Goal: Task Accomplishment & Management: Manage account settings

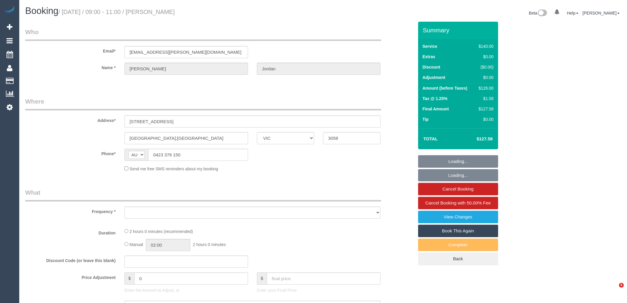
select select "VIC"
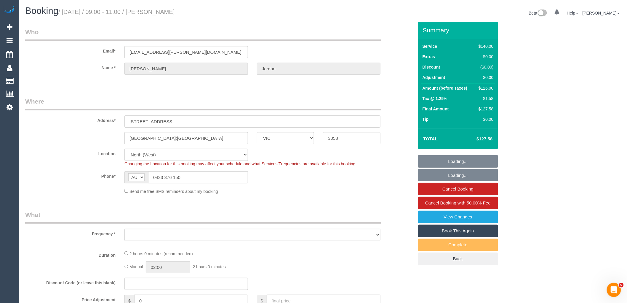
select select "string:stripe-pm_1OSFrD2GScqysDRVxTFUAFik"
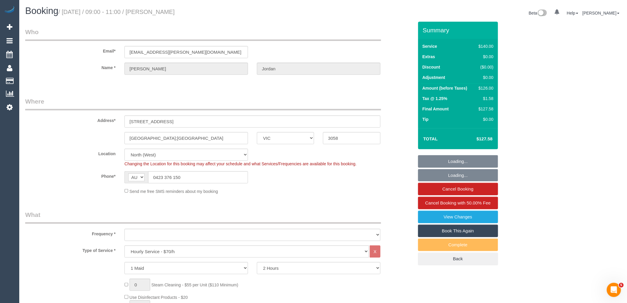
select select "object:761"
select select "number:29"
select select "number:14"
select select "number:19"
select select "number:22"
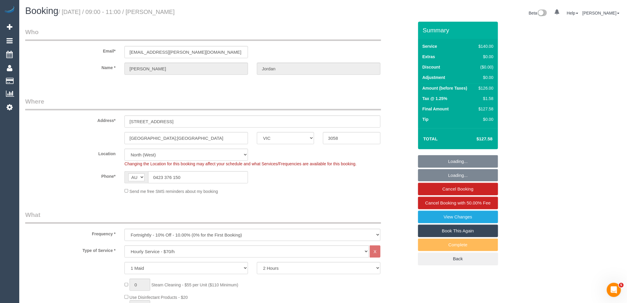
select select "number:34"
select select "number:12"
select select "object:1595"
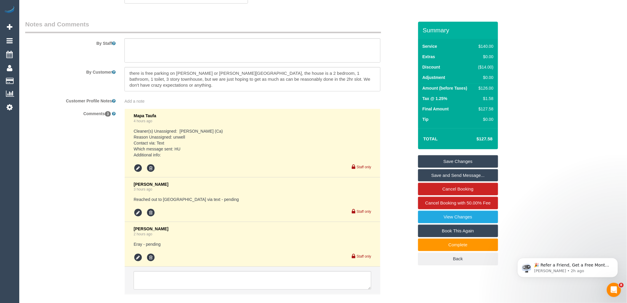
scroll to position [1039, 0]
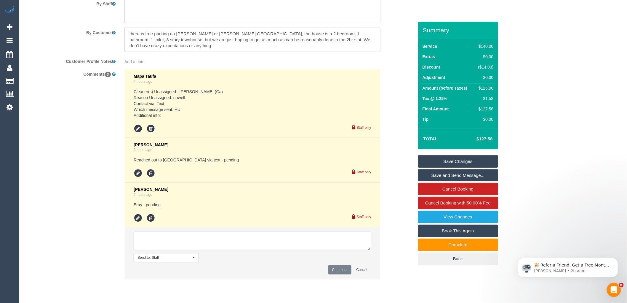
drag, startPoint x: 212, startPoint y: 247, endPoint x: 215, endPoint y: 234, distance: 13.7
click at [213, 247] on textarea at bounding box center [253, 241] width 238 height 18
type textarea "Assigned pending 11/10 AW 9am-11am via text Approved by Laura"
click at [340, 273] on button "Comment" at bounding box center [339, 269] width 23 height 9
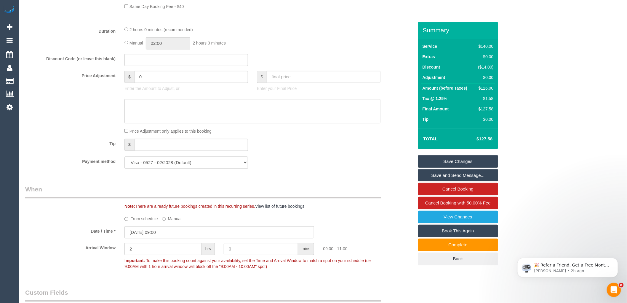
scroll to position [479, 0]
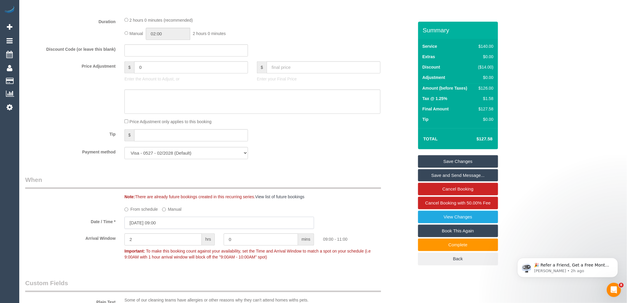
click at [165, 229] on input "10/10/2025 09:00" at bounding box center [220, 222] width 190 height 12
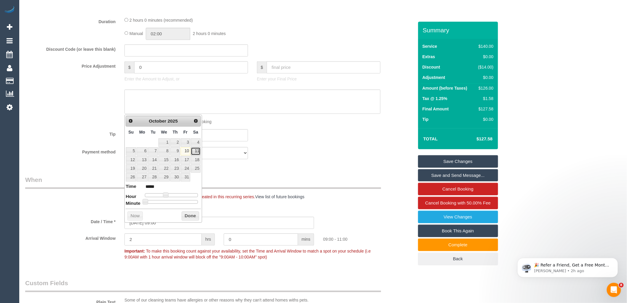
click at [195, 152] on link "11" at bounding box center [196, 151] width 10 height 8
type input "11/10/2025 09:00"
click at [188, 214] on button "Done" at bounding box center [190, 215] width 17 height 9
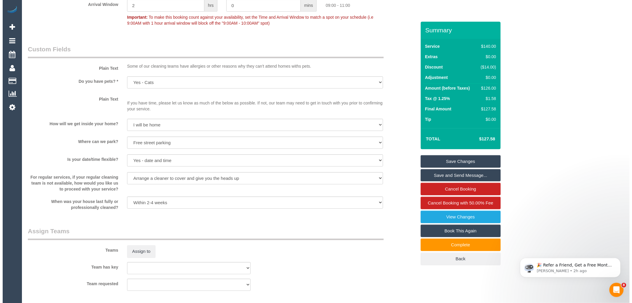
scroll to position [757, 0]
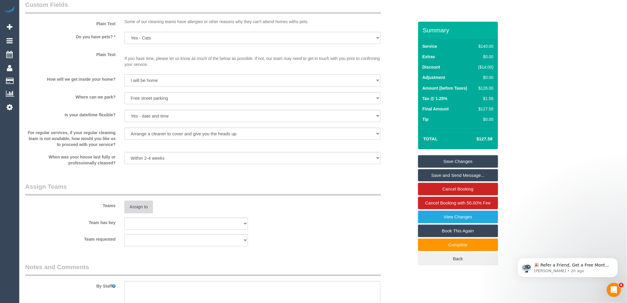
click at [134, 211] on button "Assign to" at bounding box center [139, 206] width 28 height 12
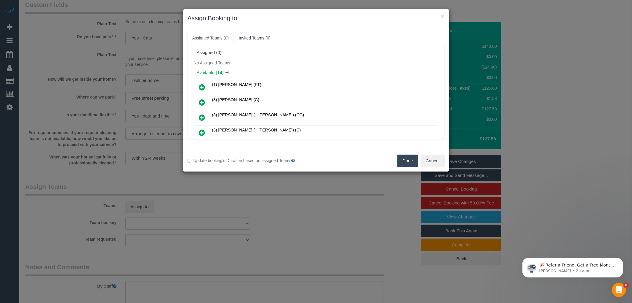
scroll to position [97, 0]
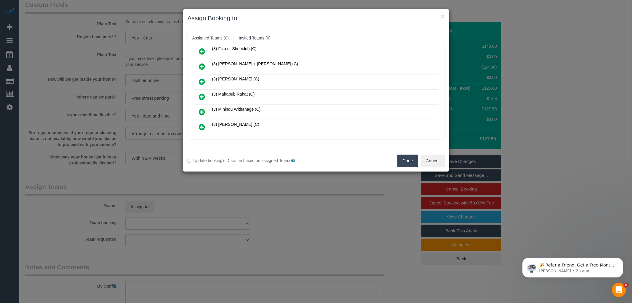
click at [203, 94] on icon at bounding box center [202, 96] width 6 height 7
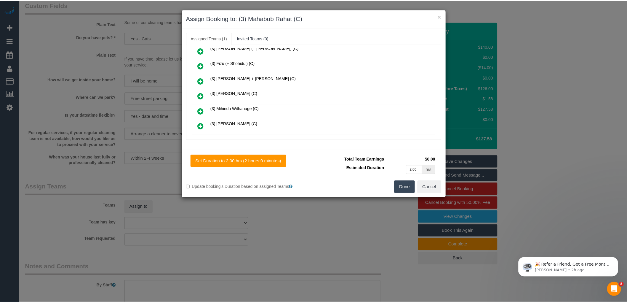
scroll to position [111, 0]
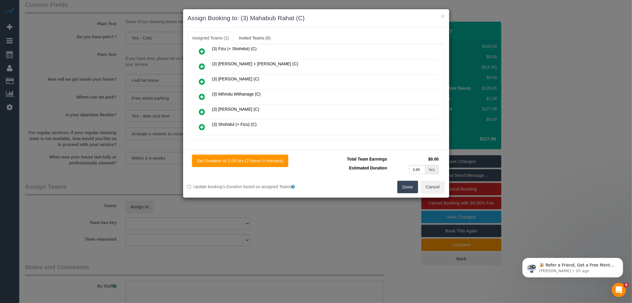
click at [406, 187] on button "Done" at bounding box center [408, 187] width 21 height 12
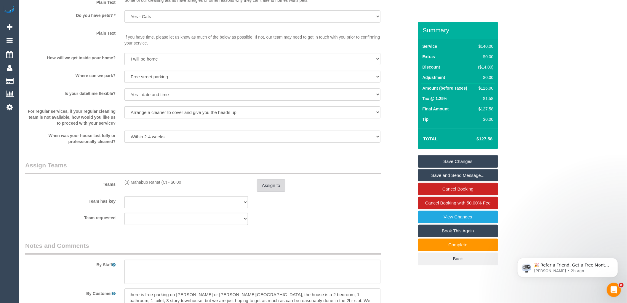
scroll to position [790, 0]
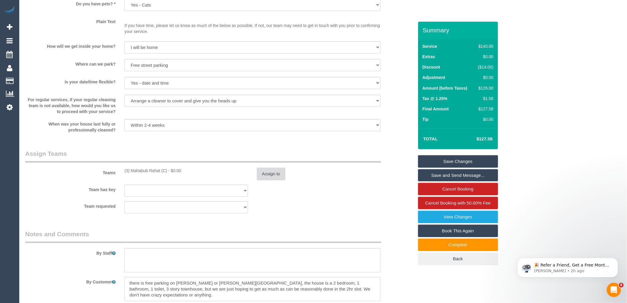
click at [270, 180] on button "Assign to" at bounding box center [271, 174] width 28 height 12
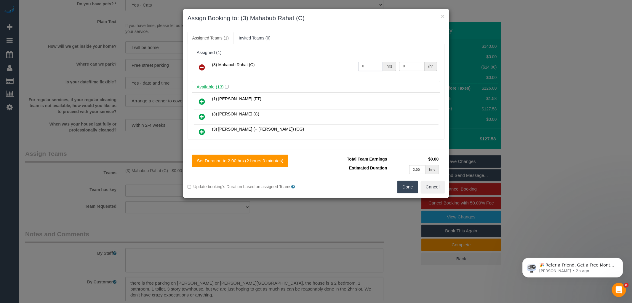
click at [366, 66] on input "0" at bounding box center [370, 66] width 25 height 9
type input "2"
type input "35"
click at [411, 184] on button "Done" at bounding box center [408, 187] width 21 height 12
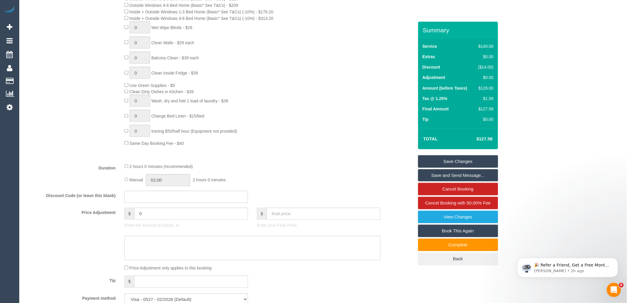
scroll to position [0, 0]
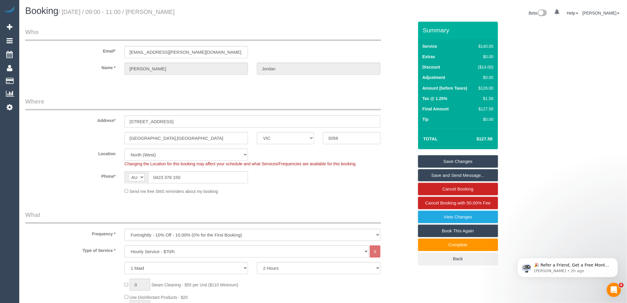
drag, startPoint x: 156, startPoint y: 11, endPoint x: 198, endPoint y: 11, distance: 42.1
click at [198, 11] on h1 "Booking / October 10, 2025 / 09:00 - 11:00 / Robert Jordan" at bounding box center [172, 11] width 294 height 10
copy small "Robert Jordan"
click at [453, 158] on link "Save Changes" at bounding box center [458, 161] width 80 height 12
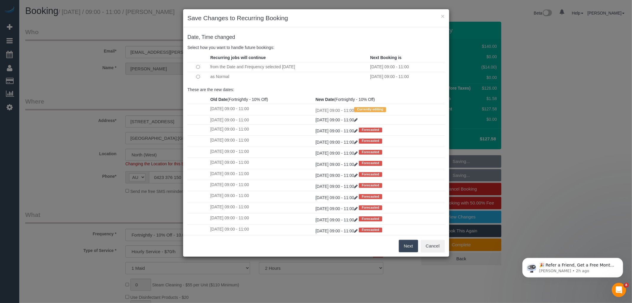
click at [406, 246] on button "Next" at bounding box center [408, 246] width 19 height 12
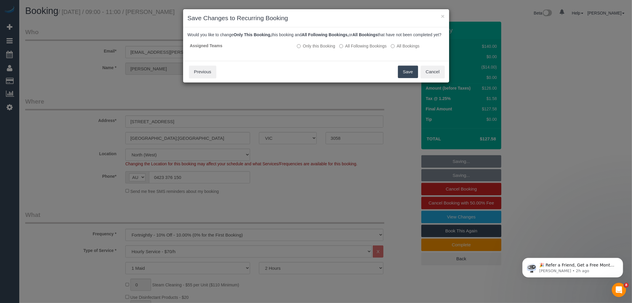
click at [408, 75] on button "Save" at bounding box center [408, 72] width 20 height 12
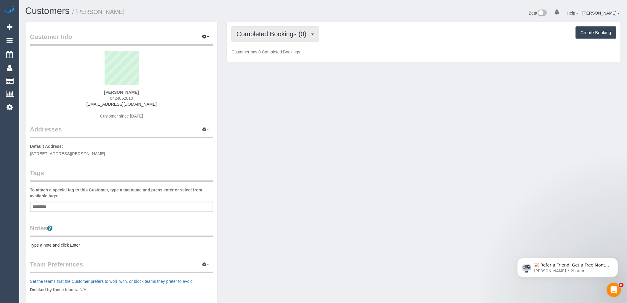
click at [280, 31] on span "Completed Bookings (0)" at bounding box center [273, 33] width 73 height 7
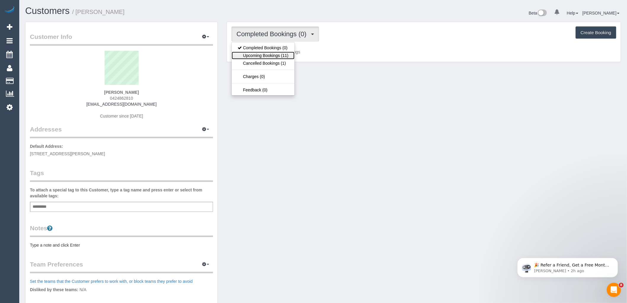
click at [273, 54] on link "Upcoming Bookings (11)" at bounding box center [263, 56] width 63 height 8
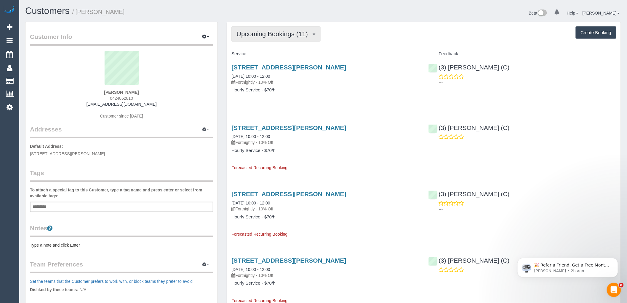
click at [270, 36] on span "Upcoming Bookings (11)" at bounding box center [274, 33] width 74 height 7
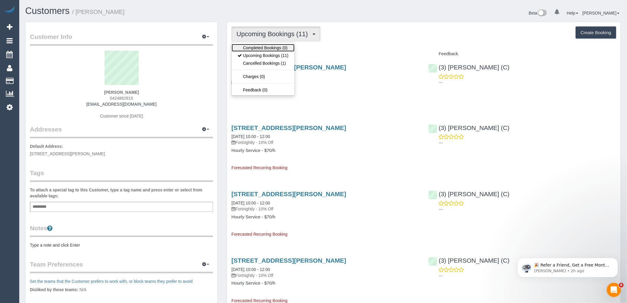
click at [266, 45] on link "Completed Bookings (0)" at bounding box center [263, 48] width 63 height 8
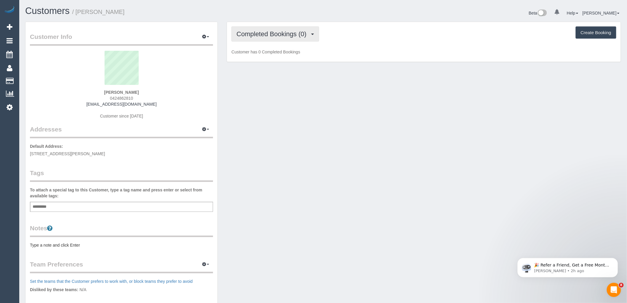
click at [285, 33] on span "Completed Bookings (0)" at bounding box center [273, 33] width 73 height 7
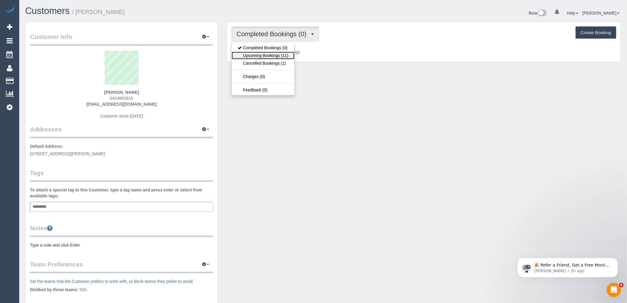
click at [281, 56] on link "Upcoming Bookings (11)" at bounding box center [263, 56] width 63 height 8
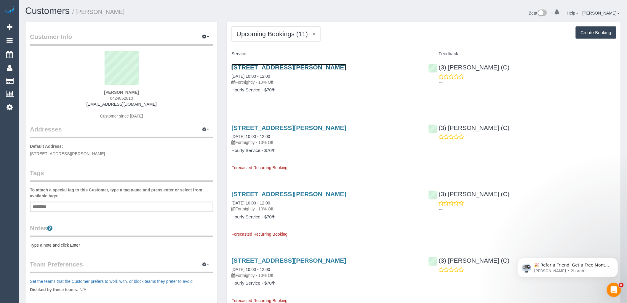
click at [285, 66] on link "85 Rouse Street, 63, Port Melbourne, VIC 3207" at bounding box center [289, 67] width 115 height 7
drag, startPoint x: 140, startPoint y: 99, endPoint x: 112, endPoint y: 98, distance: 27.9
click at [112, 98] on div "Michael Arnicar 0424862810 michaelarnicar@hotmail.com Customer since 2025" at bounding box center [121, 88] width 183 height 74
copy span "424862810"
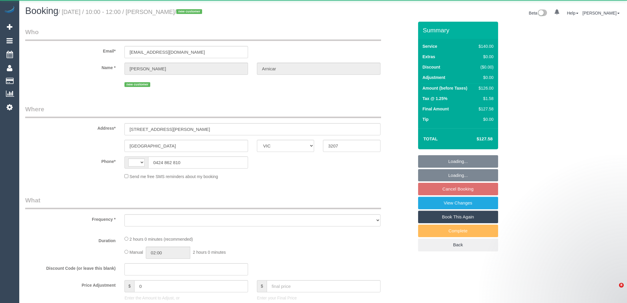
select select "VIC"
select select "object:438"
select select "number:28"
select select "number:14"
select select "number:19"
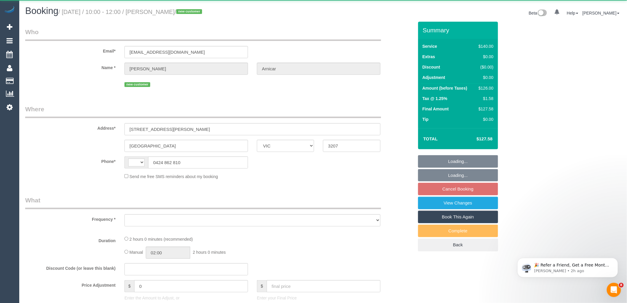
select select "number:24"
select select "number:34"
select select "number:12"
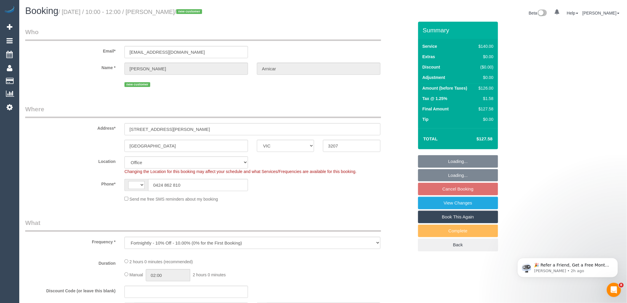
select select "string:stripe-pm_1SCuTe2GScqysDRV1Oa0rnxz"
select select "object:457"
select select "string:AU"
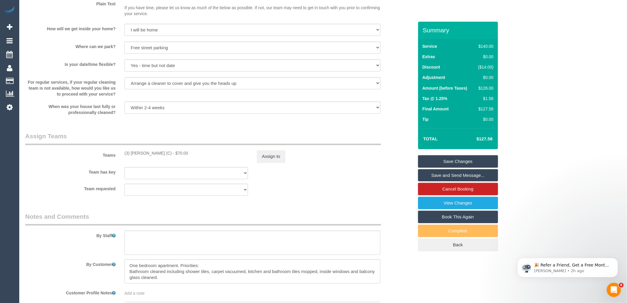
scroll to position [782, 0]
